Goal: Book appointment/travel/reservation

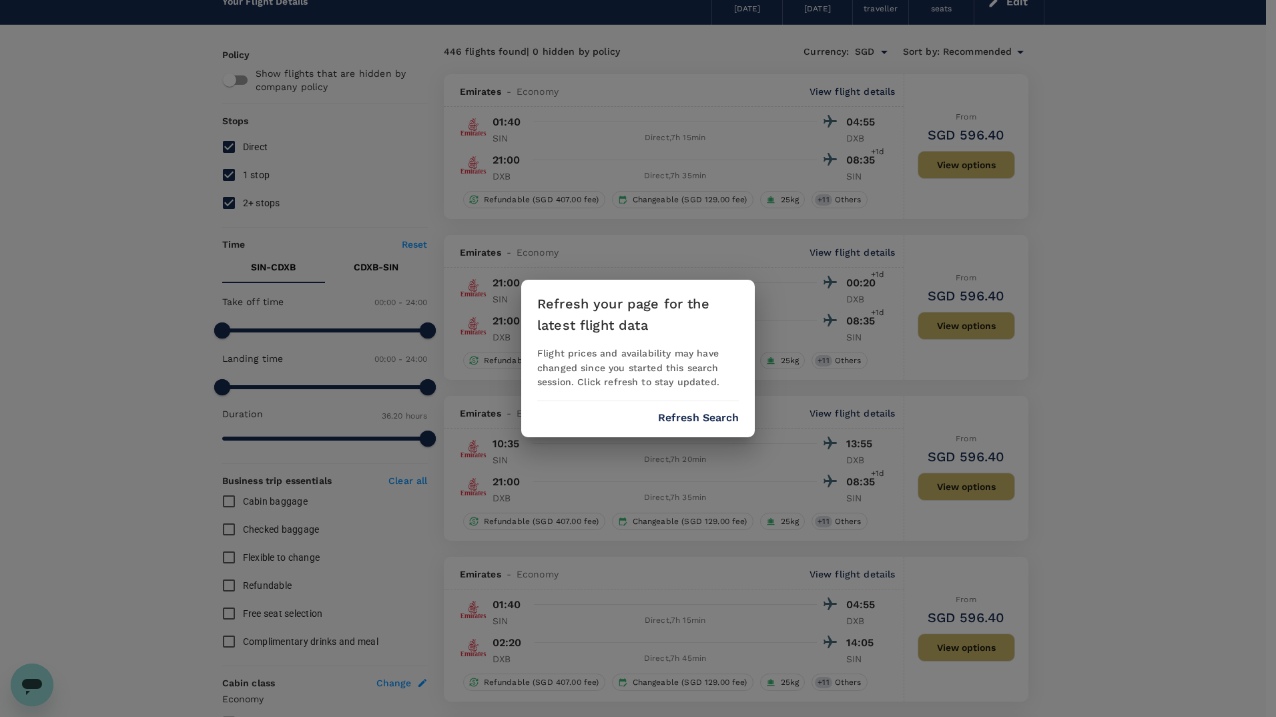
click at [693, 421] on button "Refresh Search" at bounding box center [698, 418] width 81 height 12
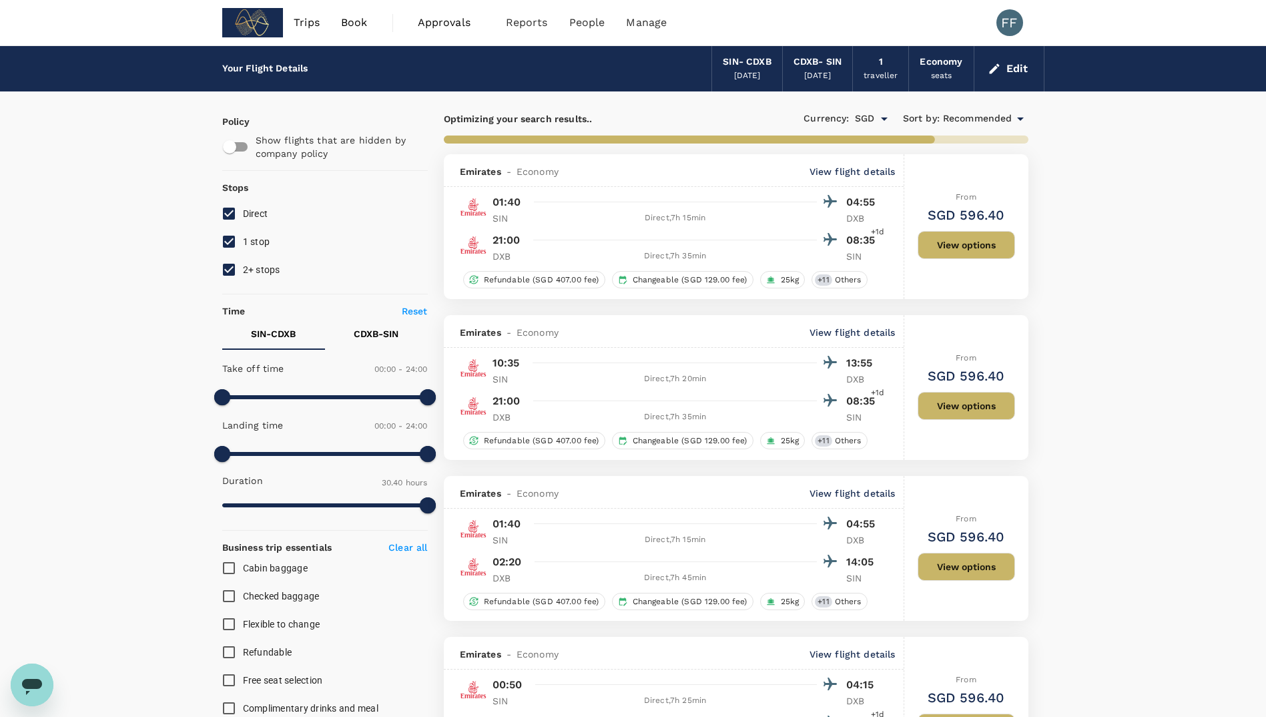
type input "1840"
click at [762, 67] on div "SIN - CDXB" at bounding box center [747, 62] width 48 height 15
click at [352, 27] on span "Book" at bounding box center [354, 23] width 27 height 16
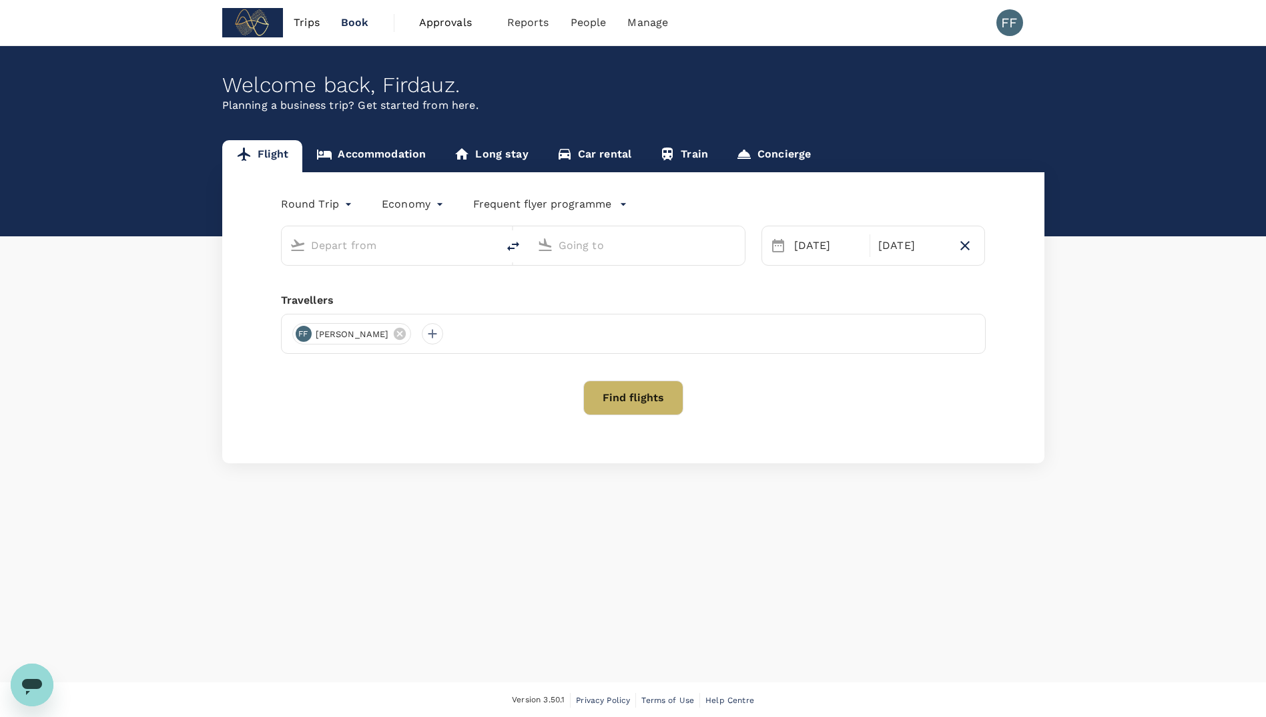
click at [370, 176] on div "Round Trip roundtrip Economy economy Frequent flyer programme 02 Oct 05 Oct Tra…" at bounding box center [633, 317] width 822 height 291
type input "Singapore Changi (SIN)"
type input "Dubai, United Arab Emirates (any)"
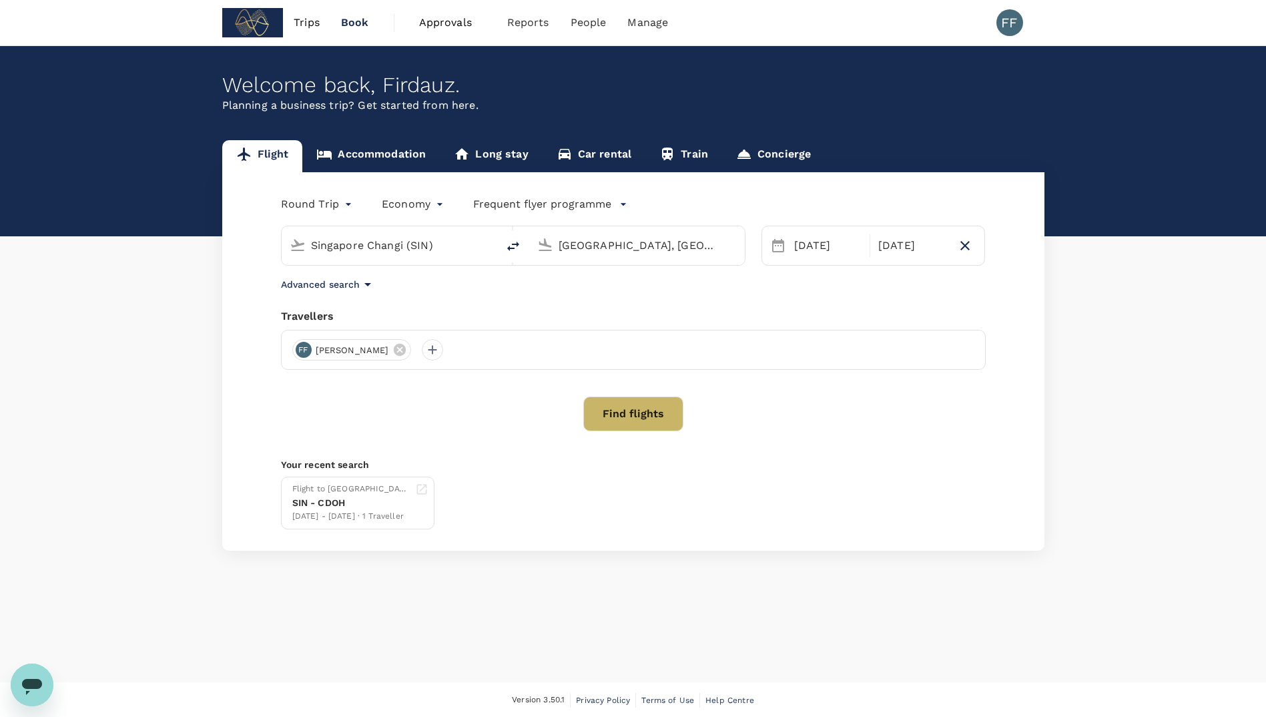
click at [371, 159] on link "Accommodation" at bounding box center [371, 156] width 138 height 32
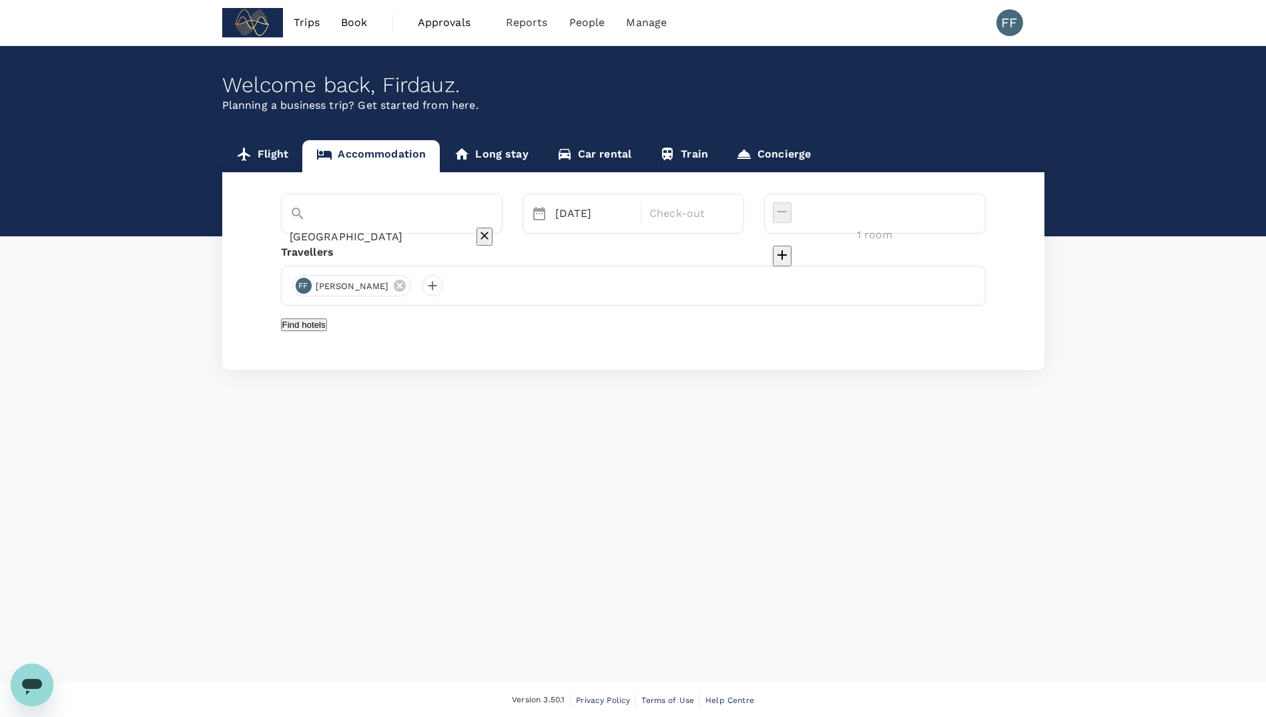
click at [428, 226] on input "Kuala Lumpur" at bounding box center [373, 236] width 167 height 21
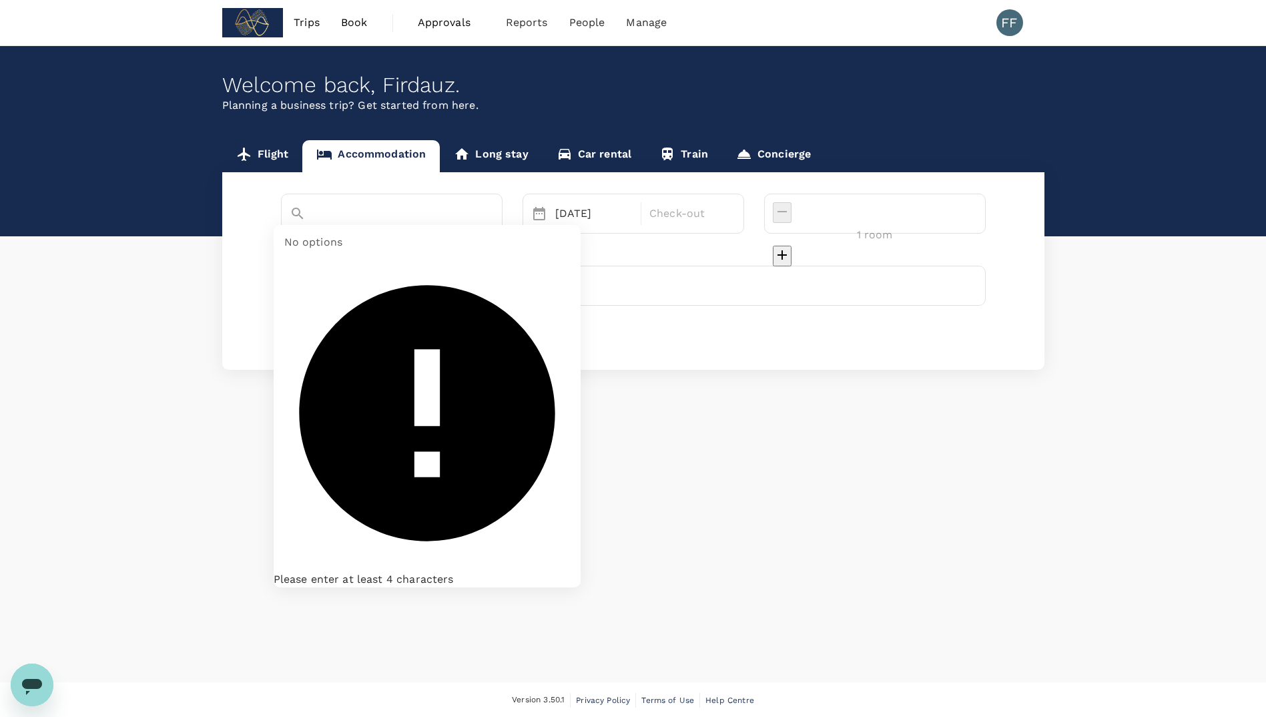
click at [428, 226] on input "Kuala Lumpur" at bounding box center [373, 236] width 167 height 21
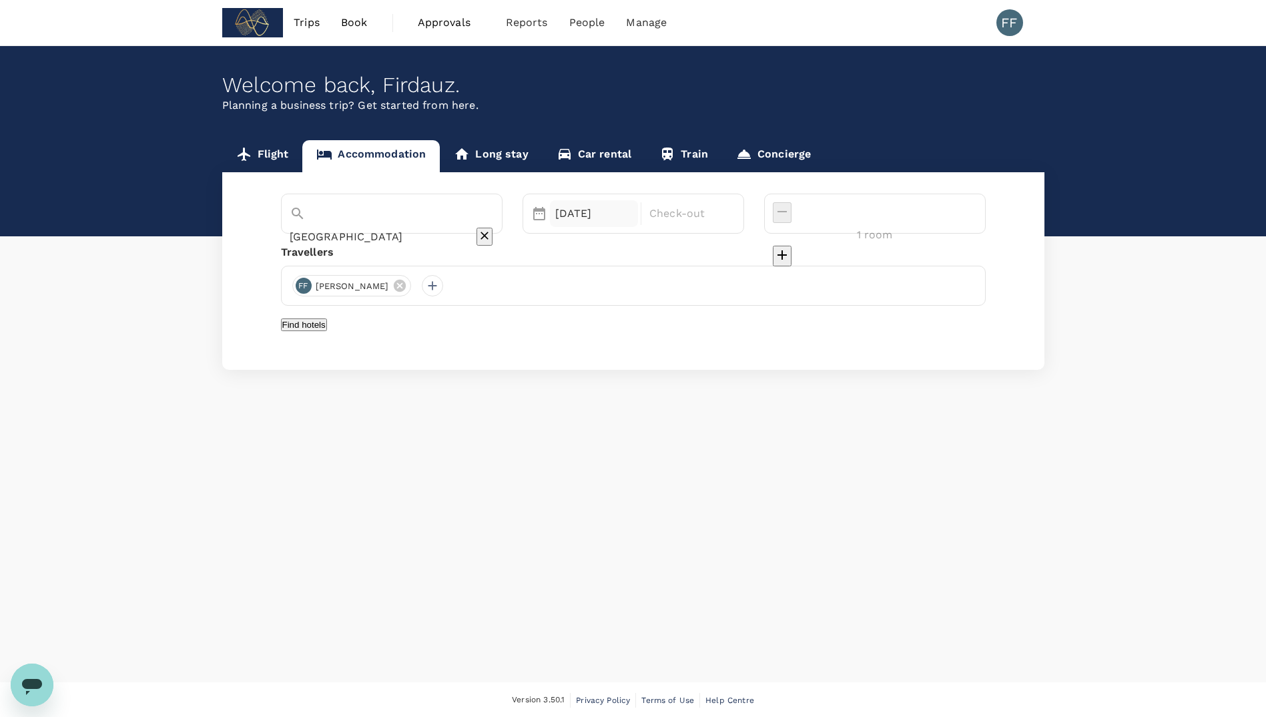
type input "Kuala Lumpur"
click at [632, 218] on div "24 Aug" at bounding box center [594, 213] width 89 height 27
click at [901, 268] on div "Sa" at bounding box center [888, 274] width 25 height 25
click at [903, 253] on button "Next Month" at bounding box center [891, 256] width 21 height 21
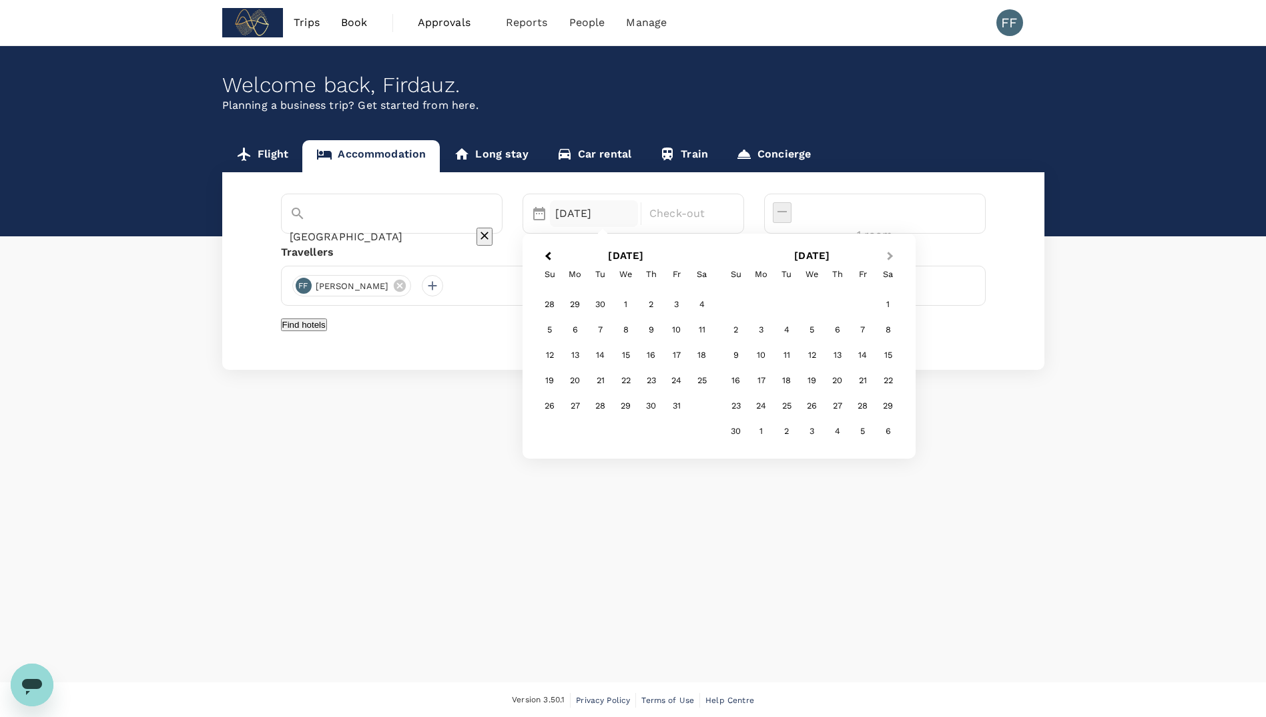
click at [903, 254] on button "Next Month" at bounding box center [891, 256] width 21 height 21
click at [548, 254] on span "Previous Month" at bounding box center [548, 256] width 0 height 15
click at [903, 254] on button "Next Month" at bounding box center [891, 256] width 21 height 21
click at [664, 306] on div "30" at bounding box center [651, 304] width 25 height 25
click at [749, 333] on div "2" at bounding box center [736, 329] width 25 height 25
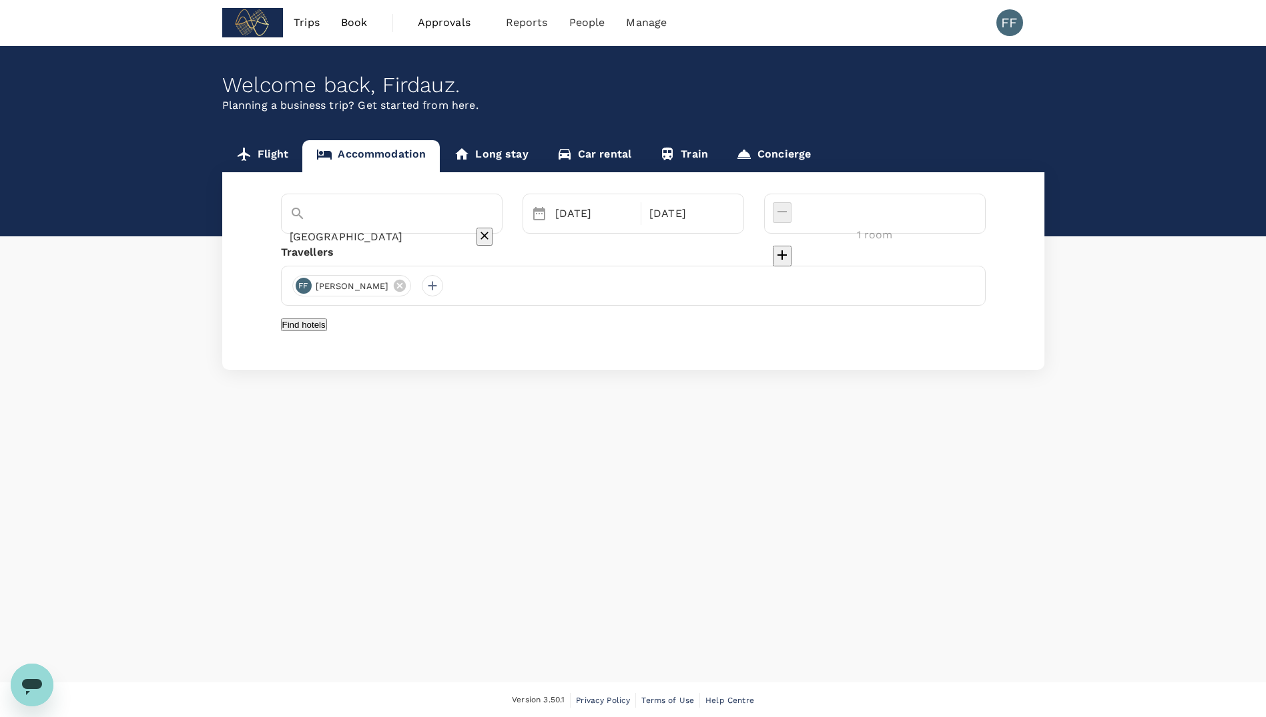
click at [327, 331] on button "Find hotels" at bounding box center [304, 324] width 46 height 13
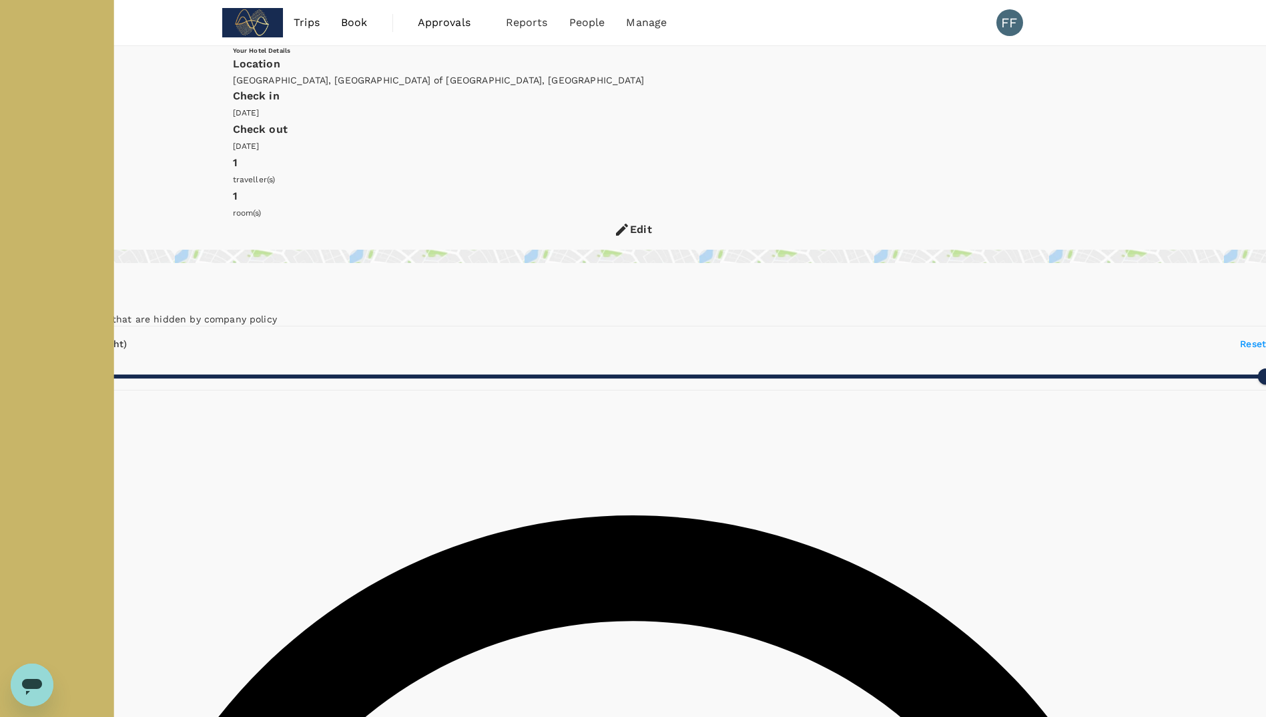
type input "233.95"
type input "22.95"
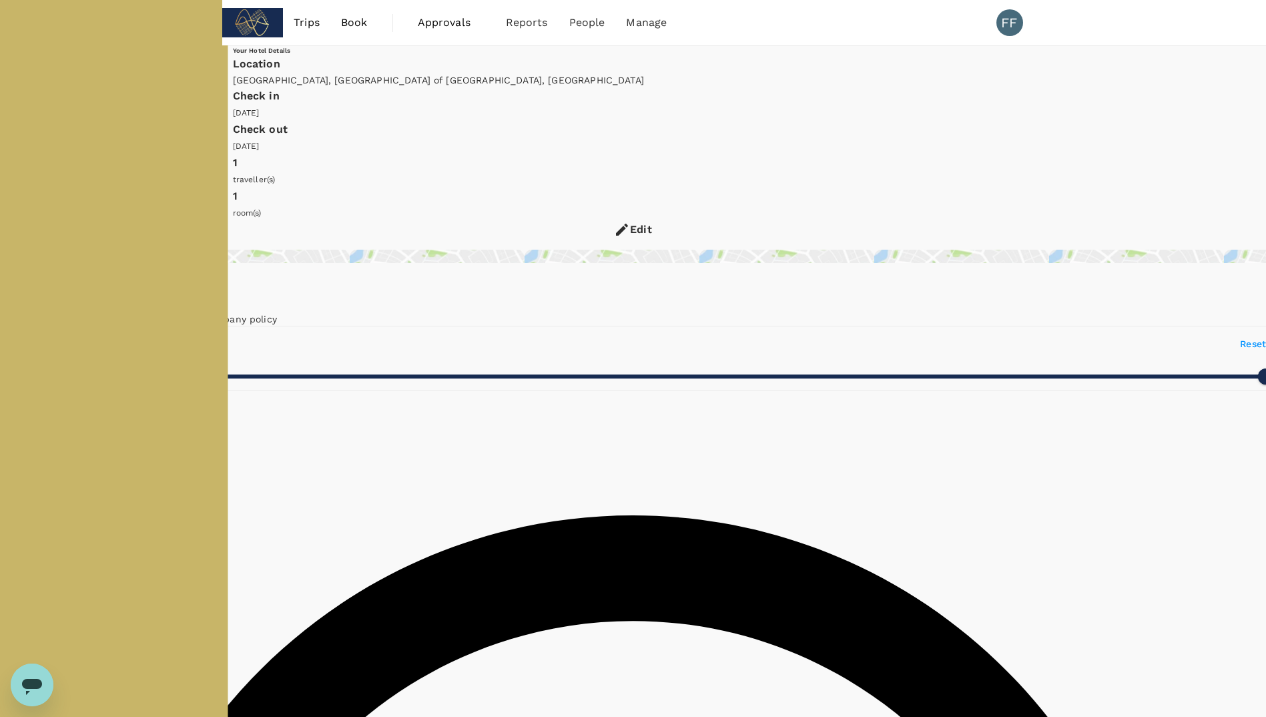
click at [512, 82] on div "Kuala Lumpur, Federal Territory of Kuala Lumpur, Malaysia" at bounding box center [633, 79] width 801 height 13
type input "499.88"
type input "15.88"
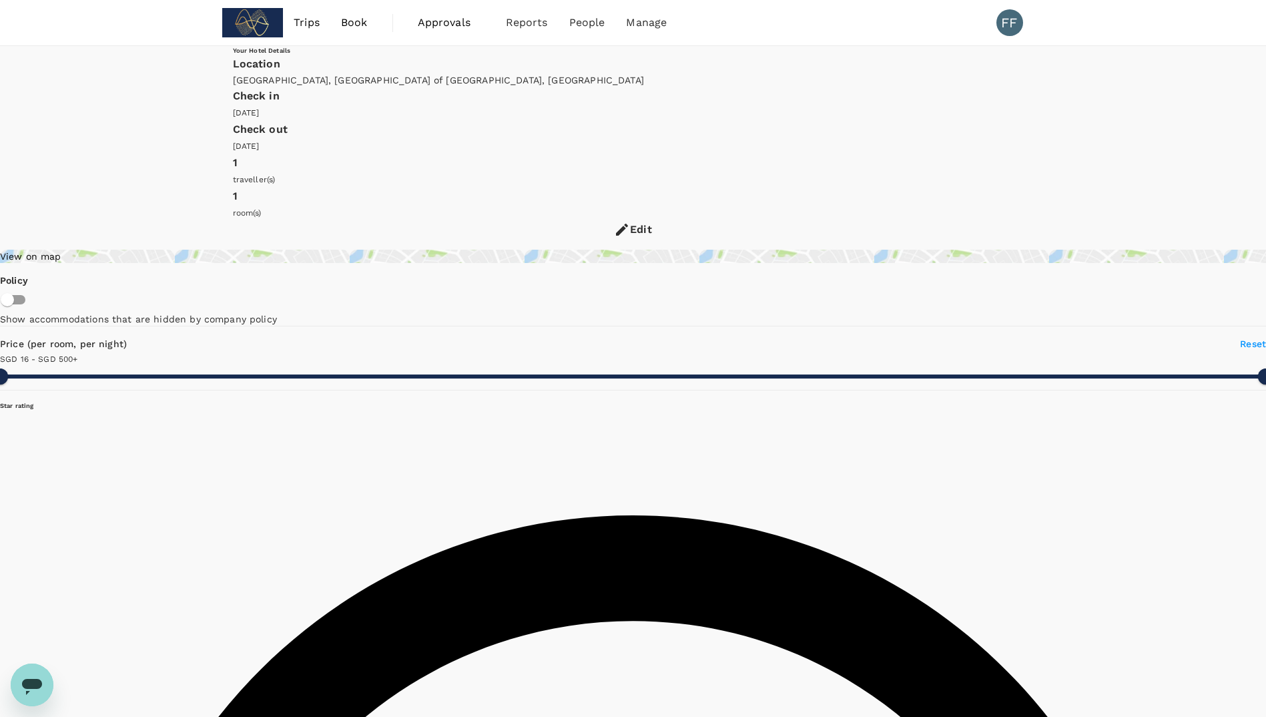
type input "499.88"
click at [652, 220] on div "Edit" at bounding box center [641, 229] width 22 height 19
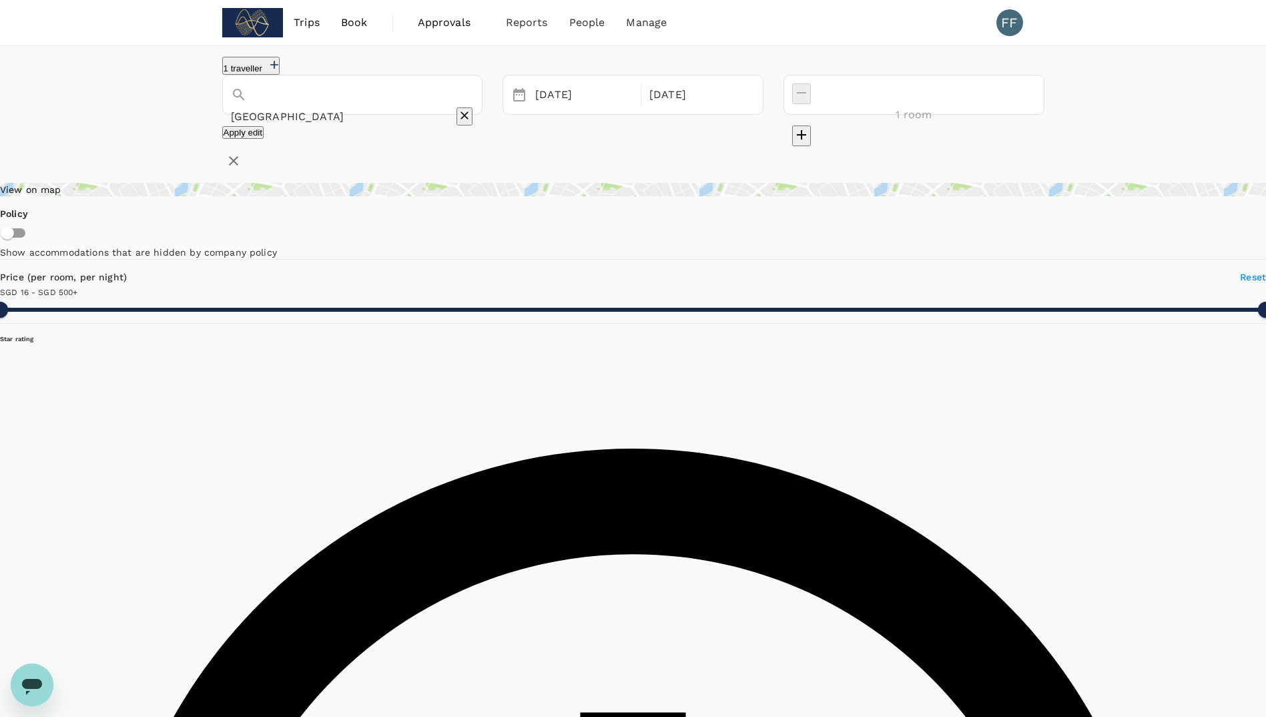
click at [439, 115] on div "Kuala Lumpur" at bounding box center [352, 95] width 261 height 40
click at [437, 110] on input "Kuala Lumpur" at bounding box center [334, 116] width 206 height 21
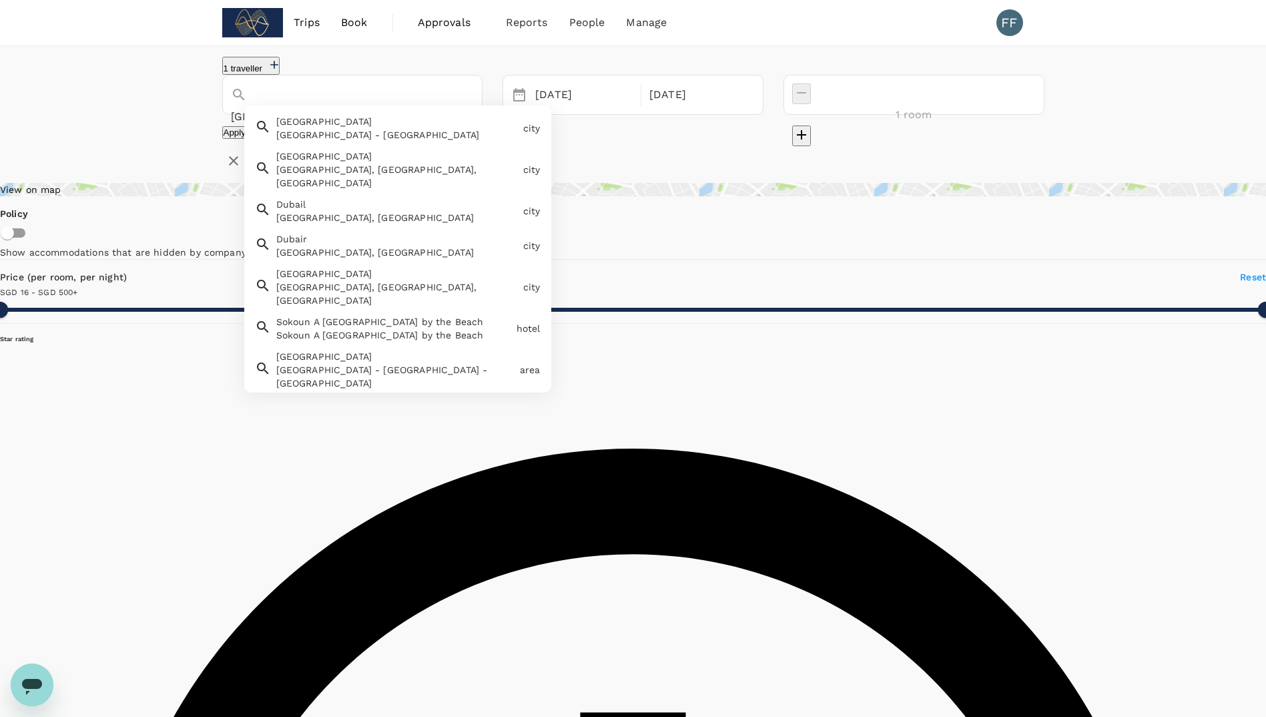
click at [419, 138] on div "Dubai - United Arab Emirates" at bounding box center [397, 134] width 242 height 13
type input "[GEOGRAPHIC_DATA]"
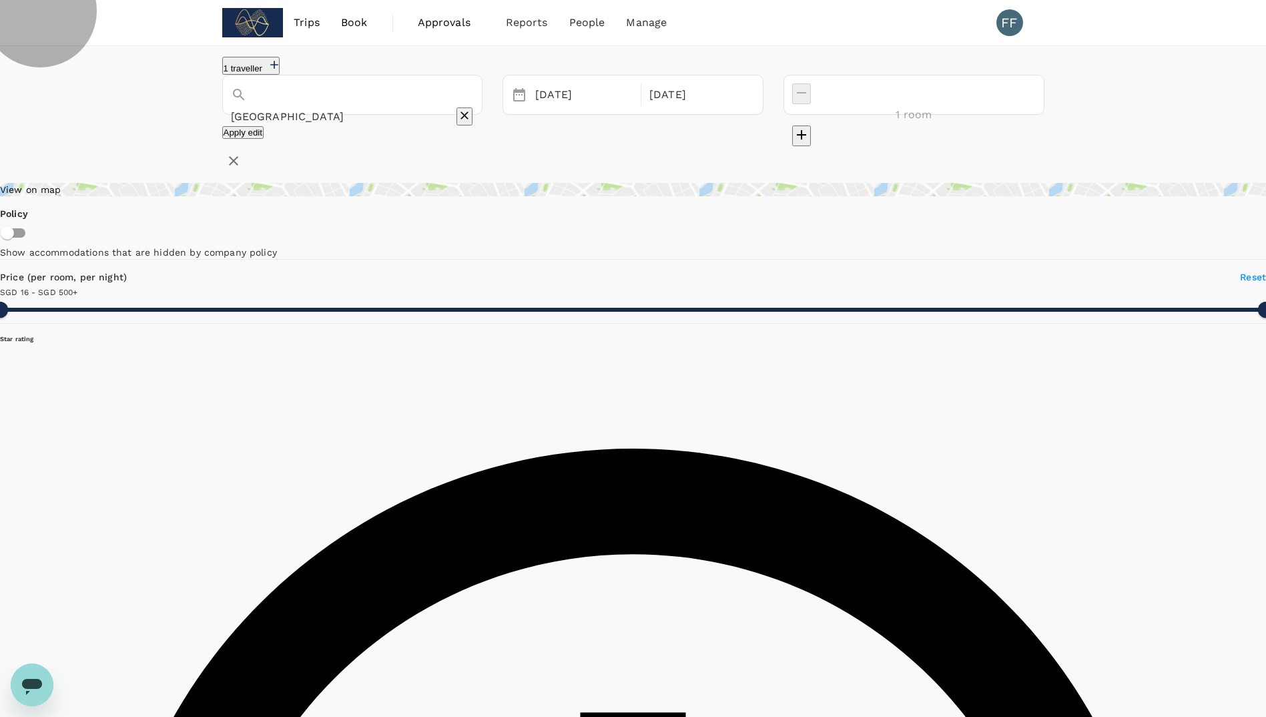
click at [264, 139] on button "Apply edit" at bounding box center [243, 132] width 42 height 13
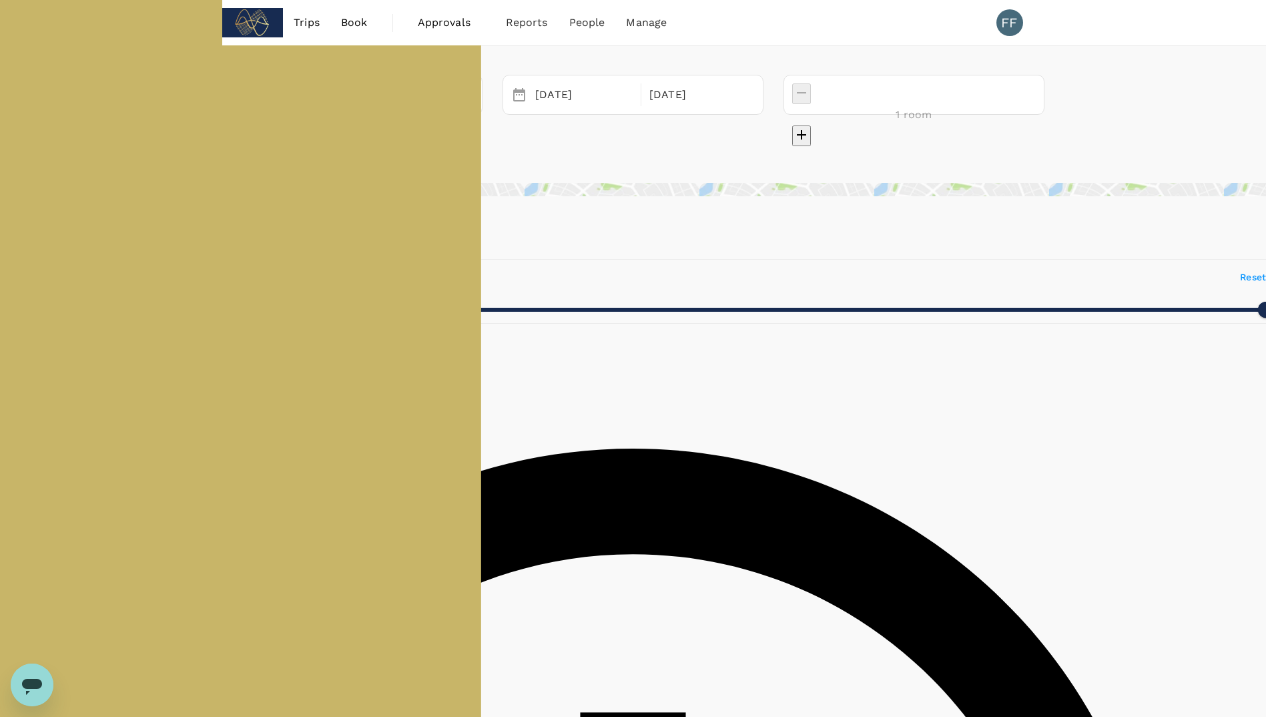
type input "56.5"
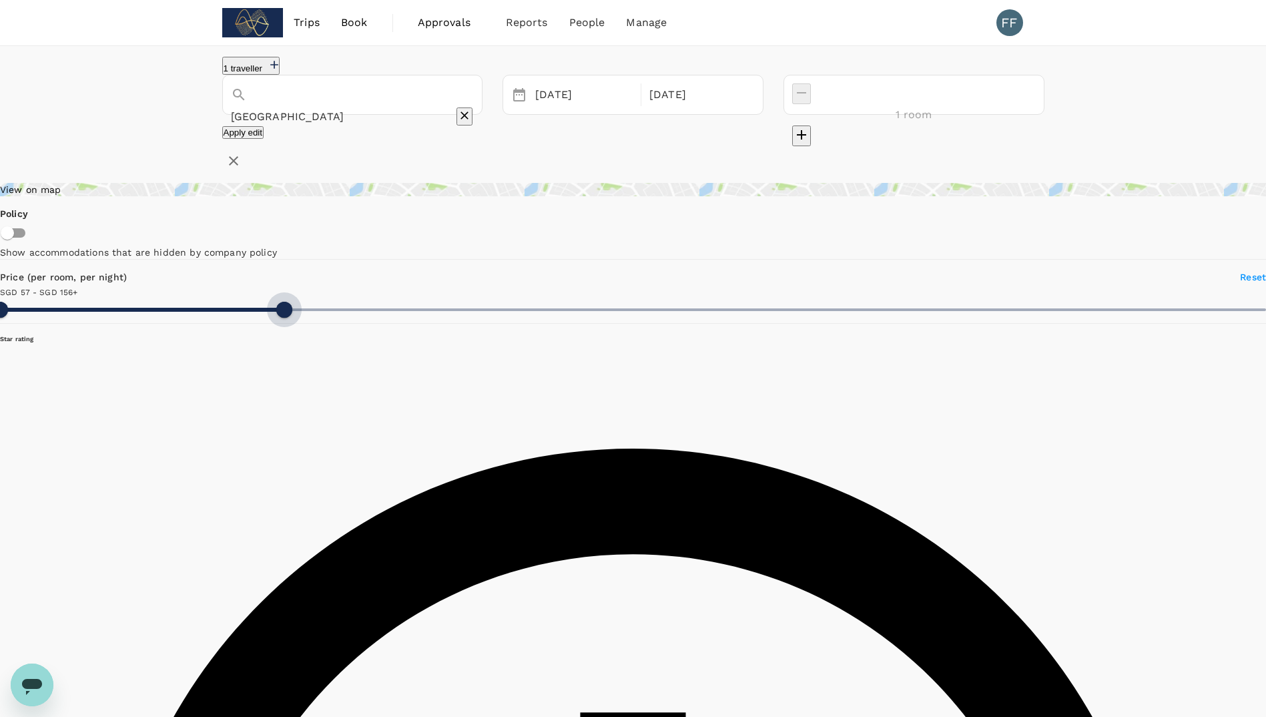
drag, startPoint x: 376, startPoint y: 418, endPoint x: 259, endPoint y: 419, distance: 117.5
click at [276, 318] on span at bounding box center [284, 310] width 16 height 16
type input "156.5"
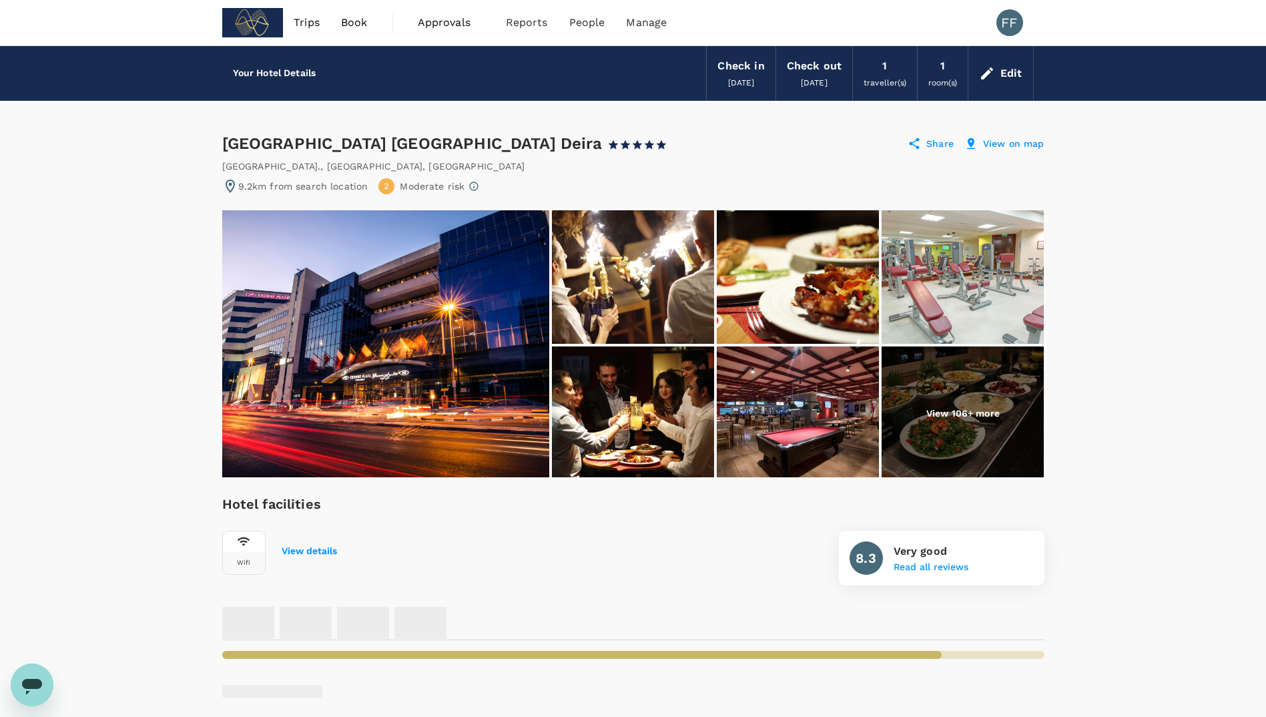
scroll to position [267, 0]
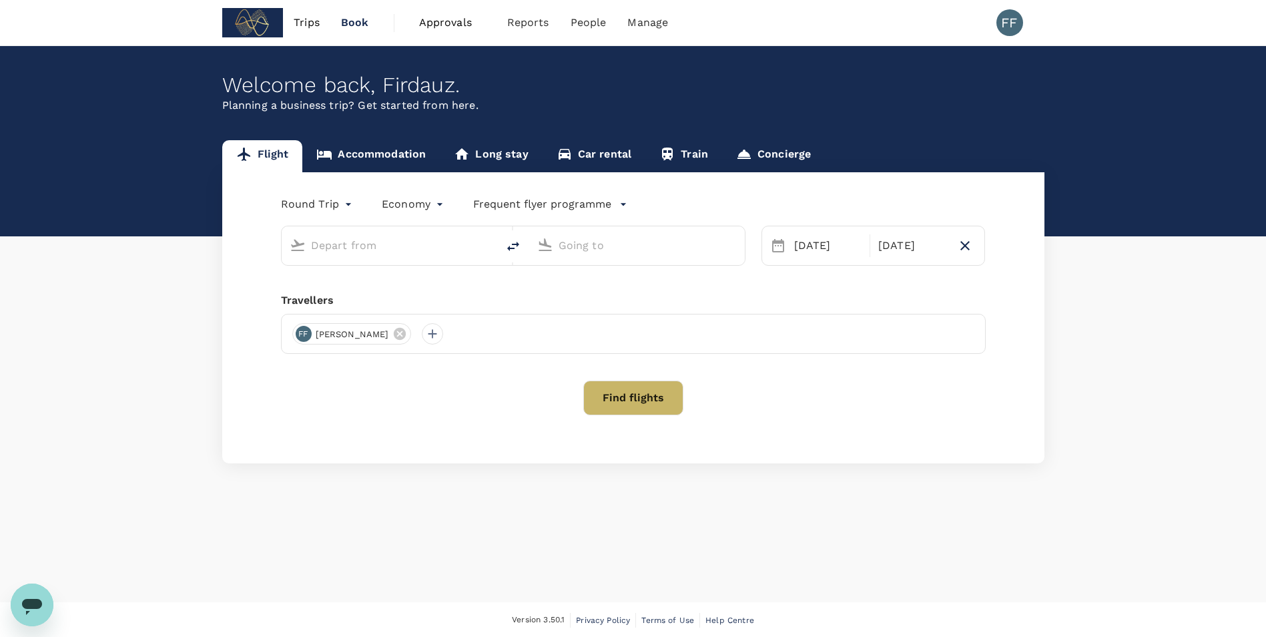
type input "Singapore Changi (SIN)"
type input "[GEOGRAPHIC_DATA], [GEOGRAPHIC_DATA] (any)"
type input "Singapore Changi (SIN)"
type input "Dubai, United Arab Emirates (any)"
